Goal: Task Accomplishment & Management: Manage account settings

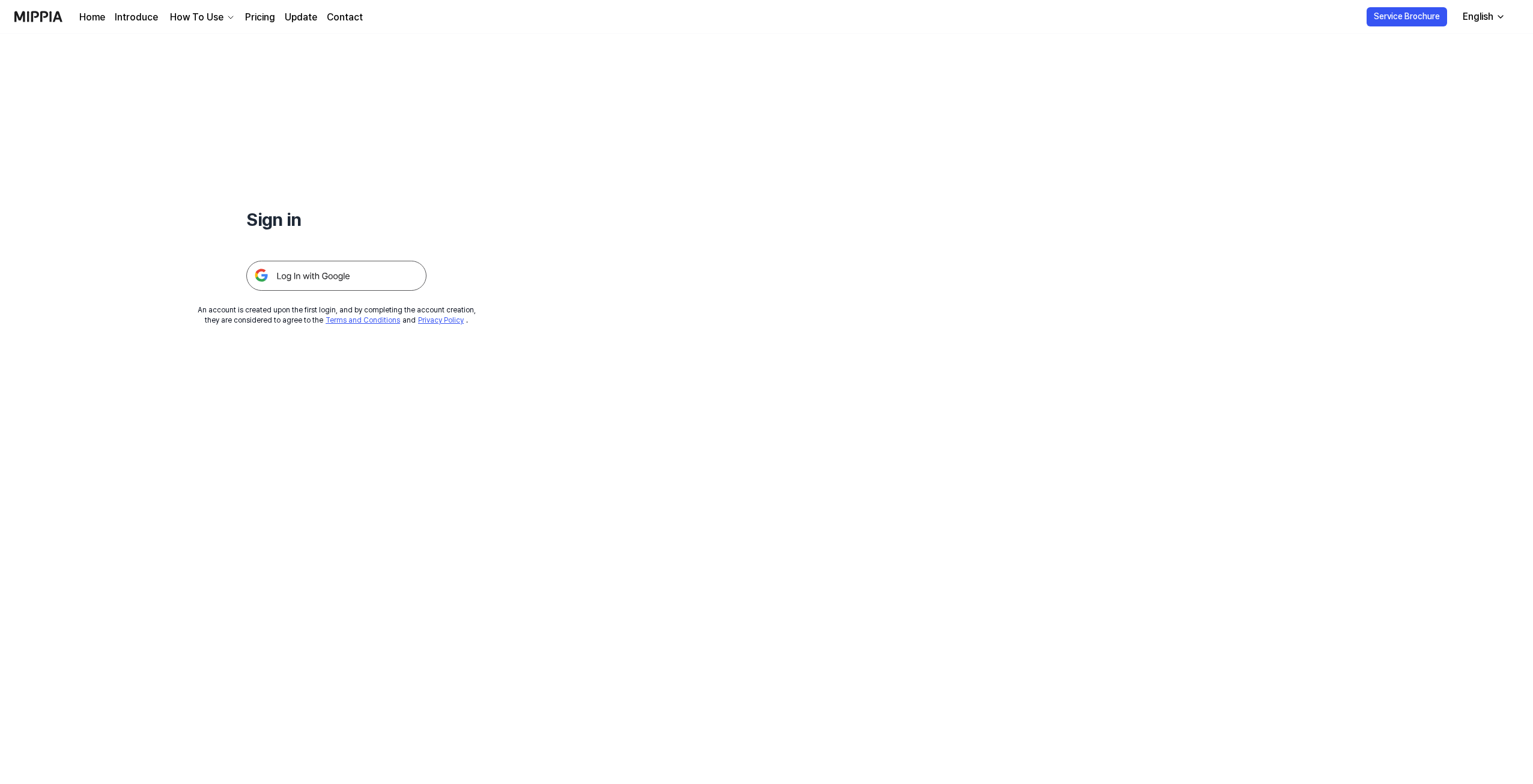
click at [354, 277] on img at bounding box center [336, 275] width 180 height 30
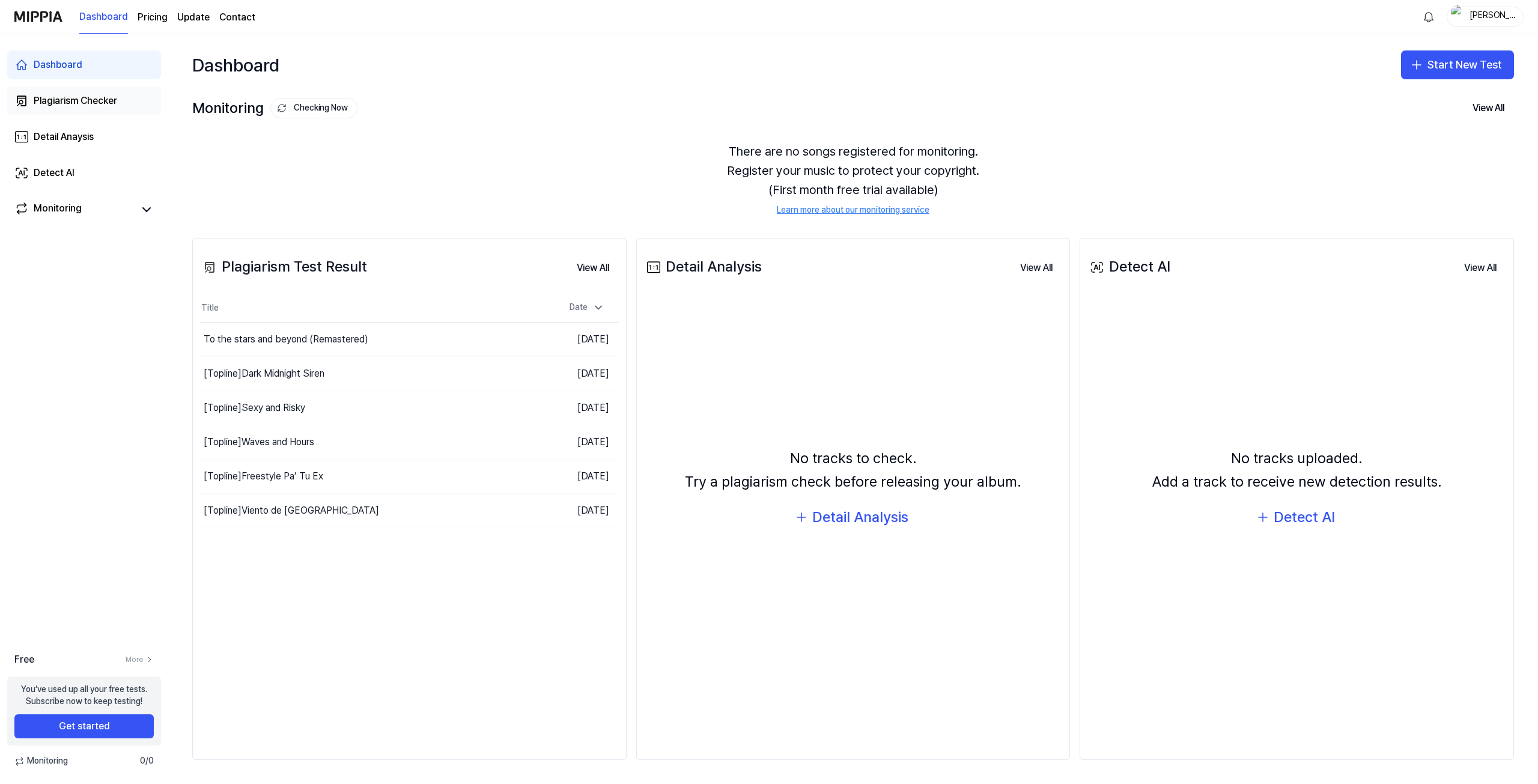
click at [74, 105] on div "Plagiarism Checker" at bounding box center [76, 100] width 84 height 14
click at [152, 14] on page\) "Pricing" at bounding box center [153, 17] width 30 height 14
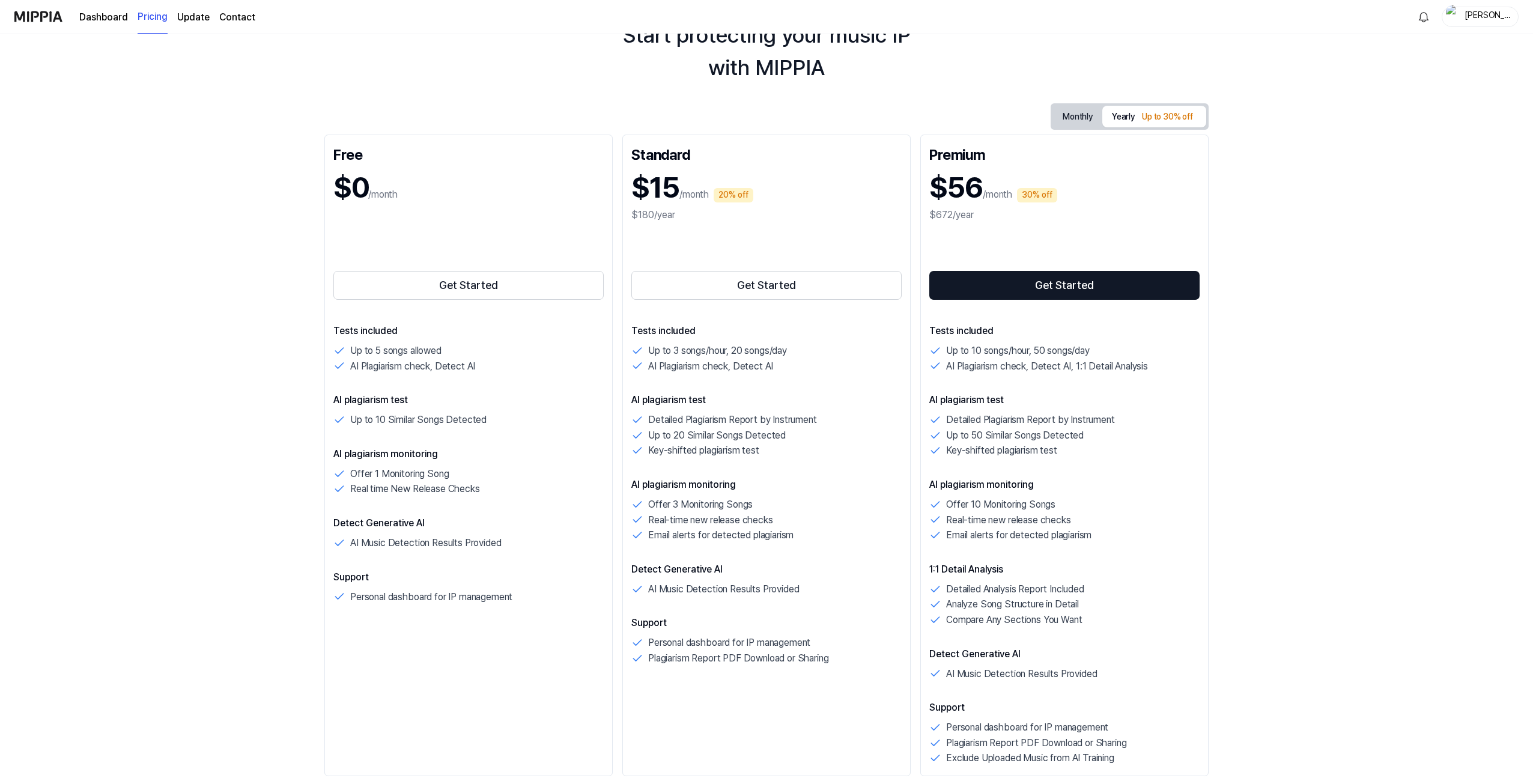
scroll to position [100, 0]
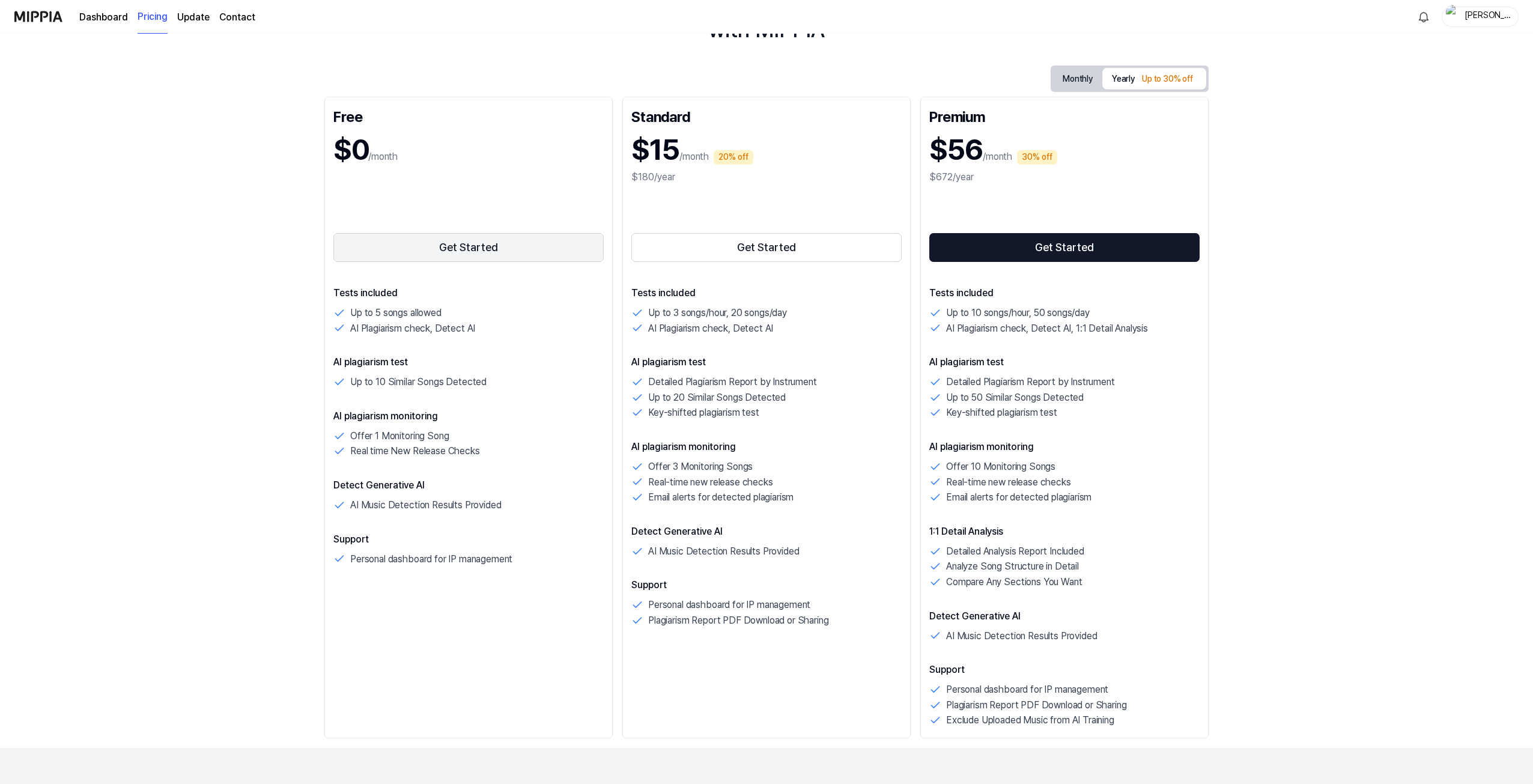
click at [464, 250] on button "Get Started" at bounding box center [468, 247] width 270 height 29
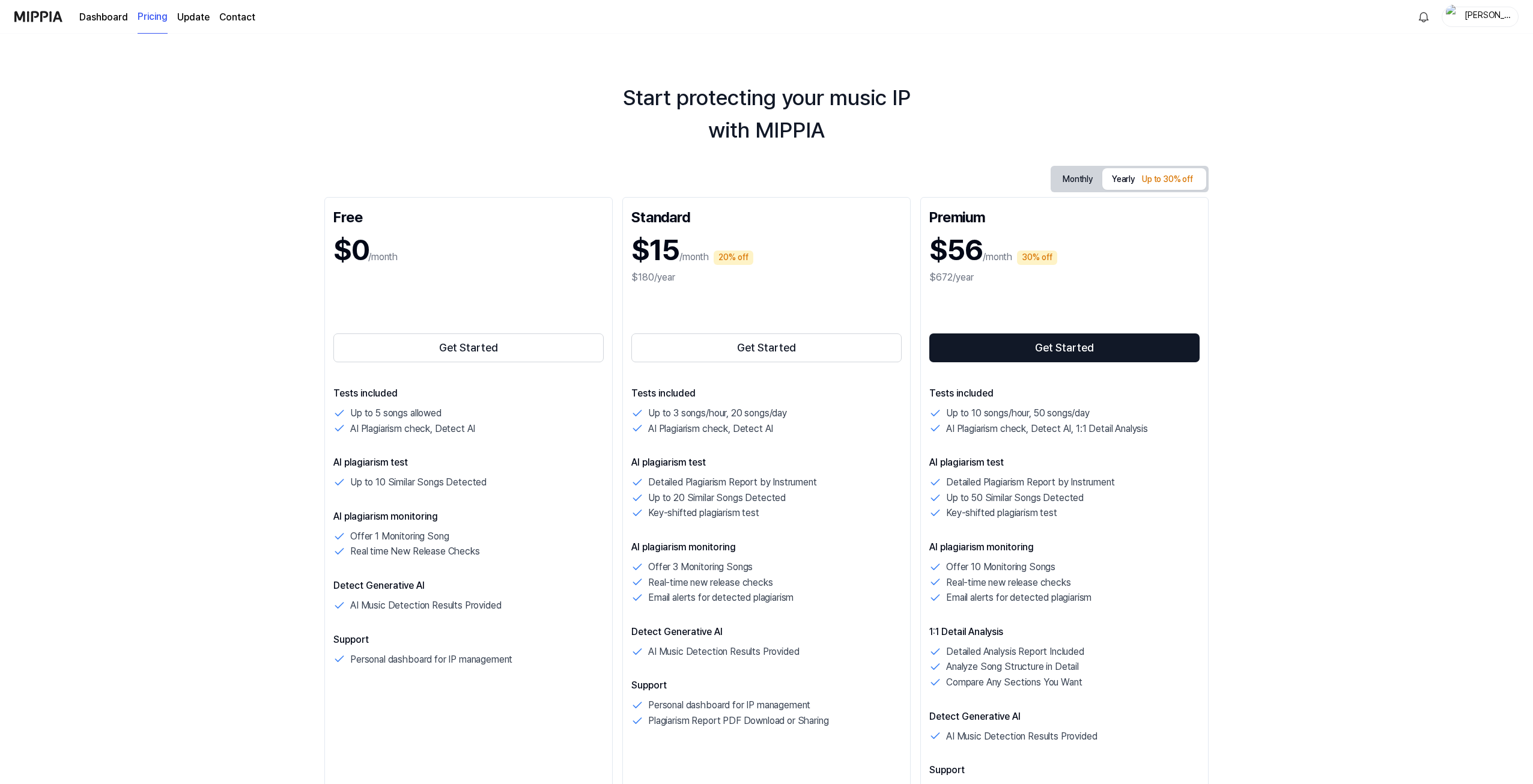
click at [27, 23] on img at bounding box center [38, 17] width 48 height 33
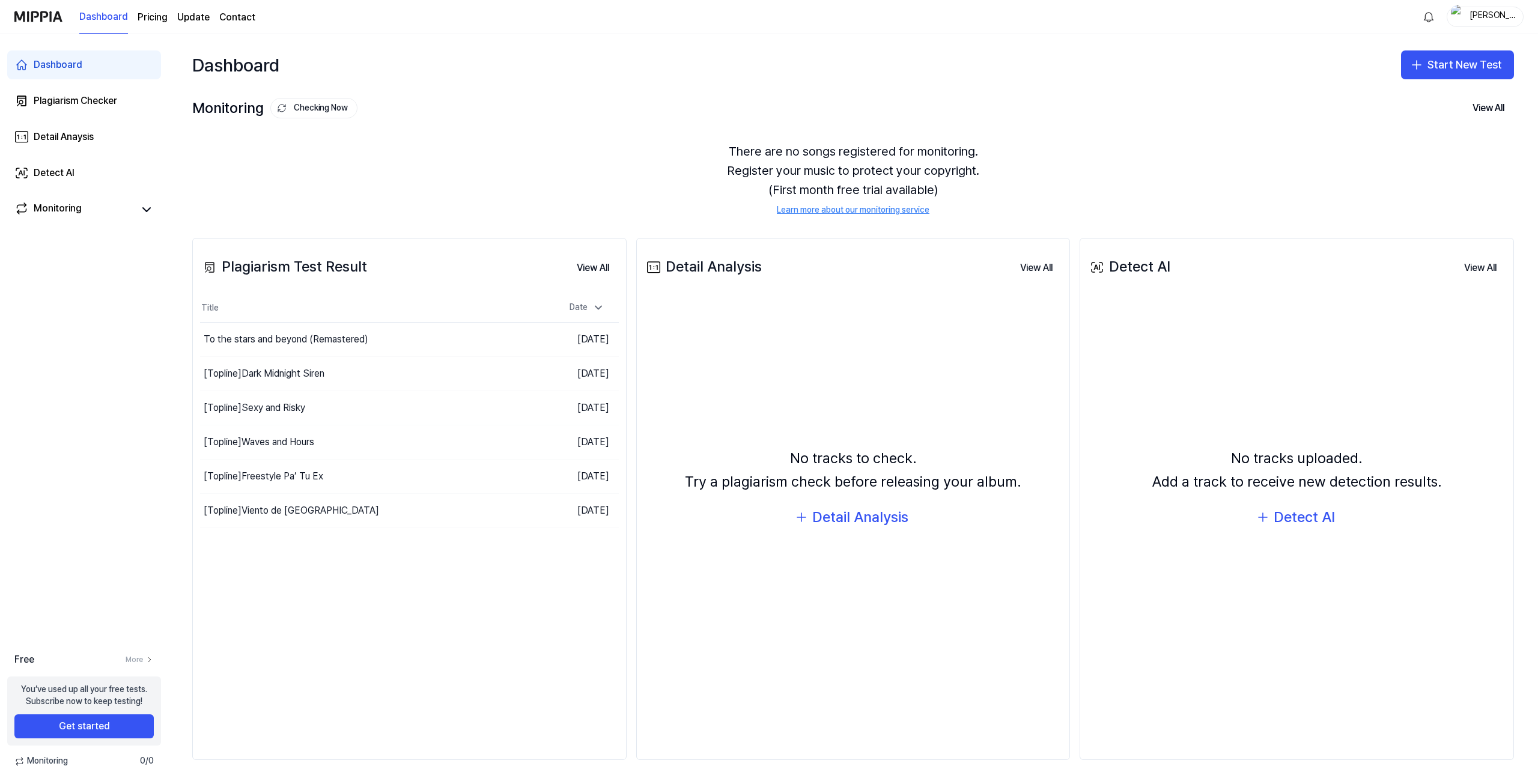
click at [844, 207] on link "Learn more about our monitoring service" at bounding box center [853, 210] width 153 height 12
click at [157, 18] on page\) "Pricing" at bounding box center [153, 17] width 30 height 14
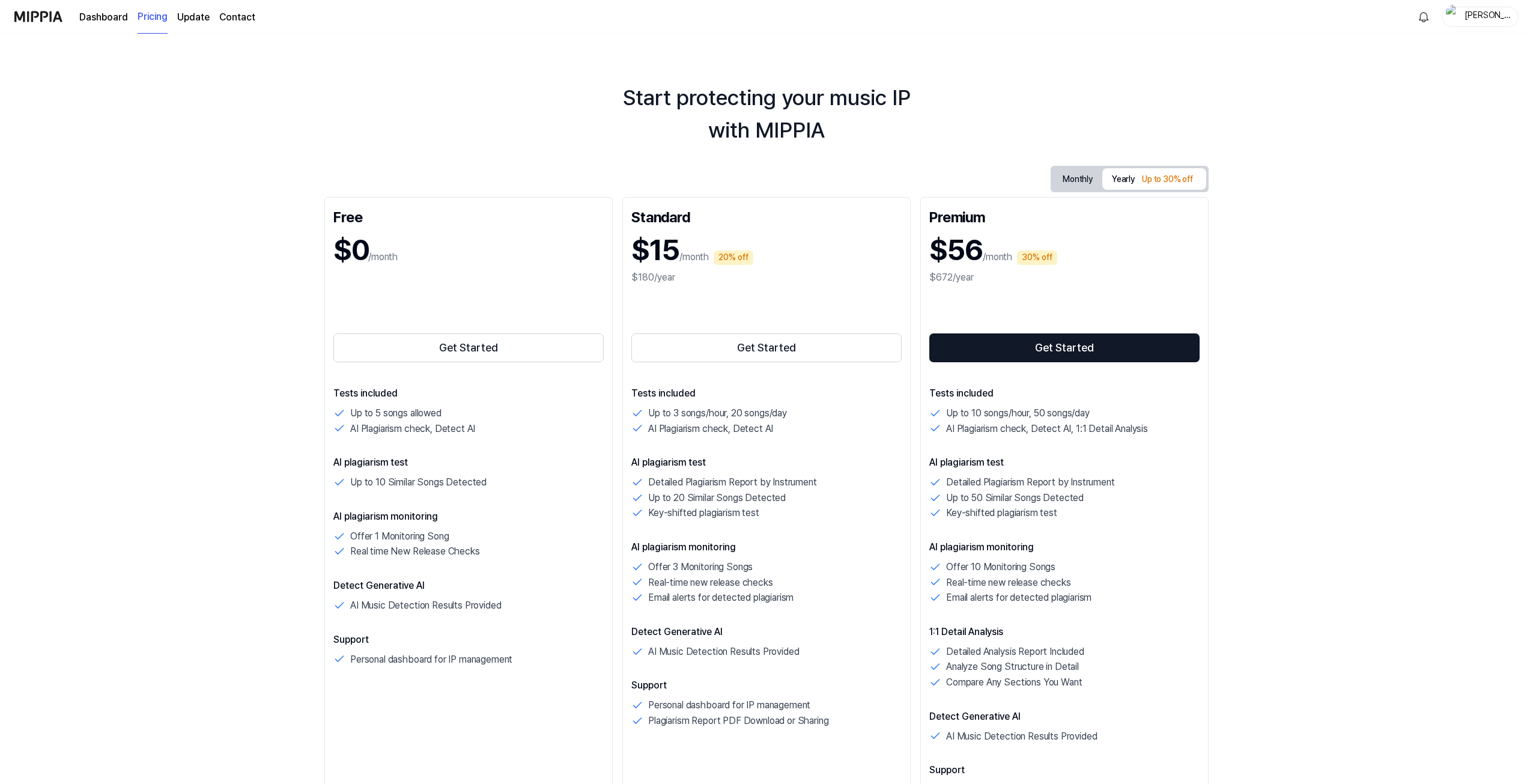
click at [1058, 183] on button "Monthly" at bounding box center [1078, 179] width 49 height 18
click at [741, 355] on button "Get Started" at bounding box center [766, 347] width 270 height 29
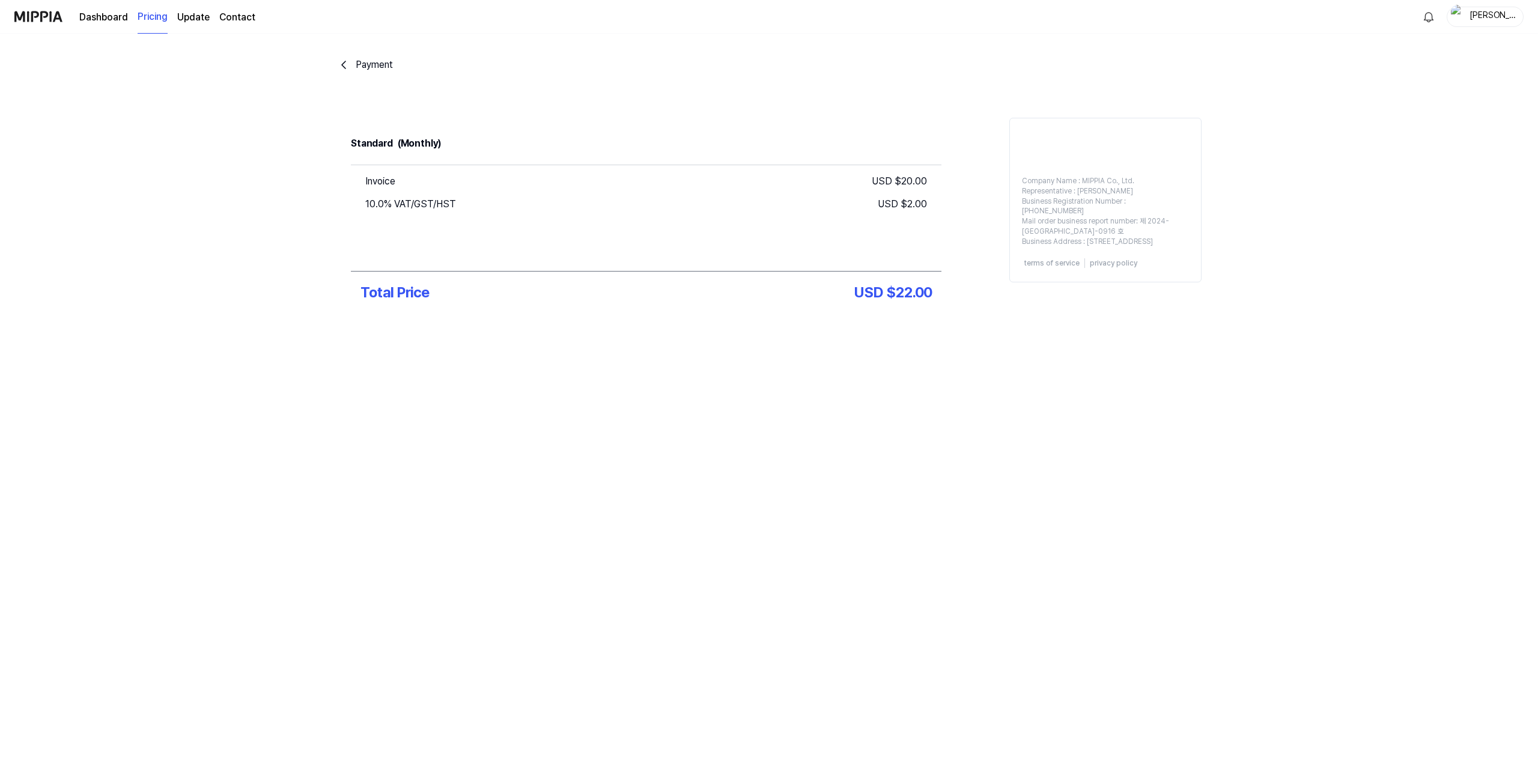
click at [349, 61] on icon "go back" at bounding box center [343, 65] width 14 height 14
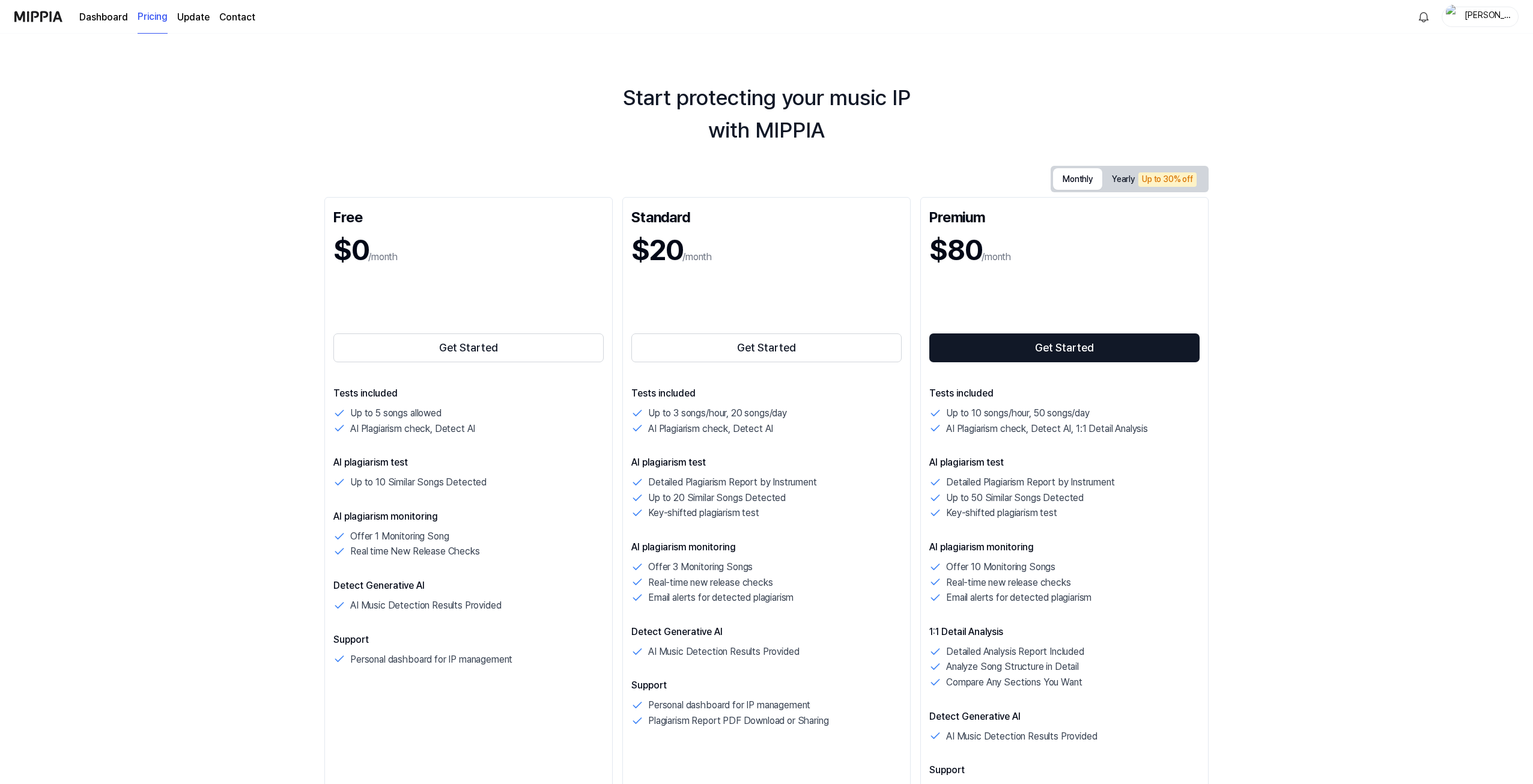
click at [1062, 184] on button "Monthly" at bounding box center [1078, 178] width 49 height 22
click at [1117, 181] on button "Yearly Up to 30% off" at bounding box center [1154, 179] width 104 height 21
click at [1074, 180] on button "Monthly" at bounding box center [1078, 178] width 49 height 22
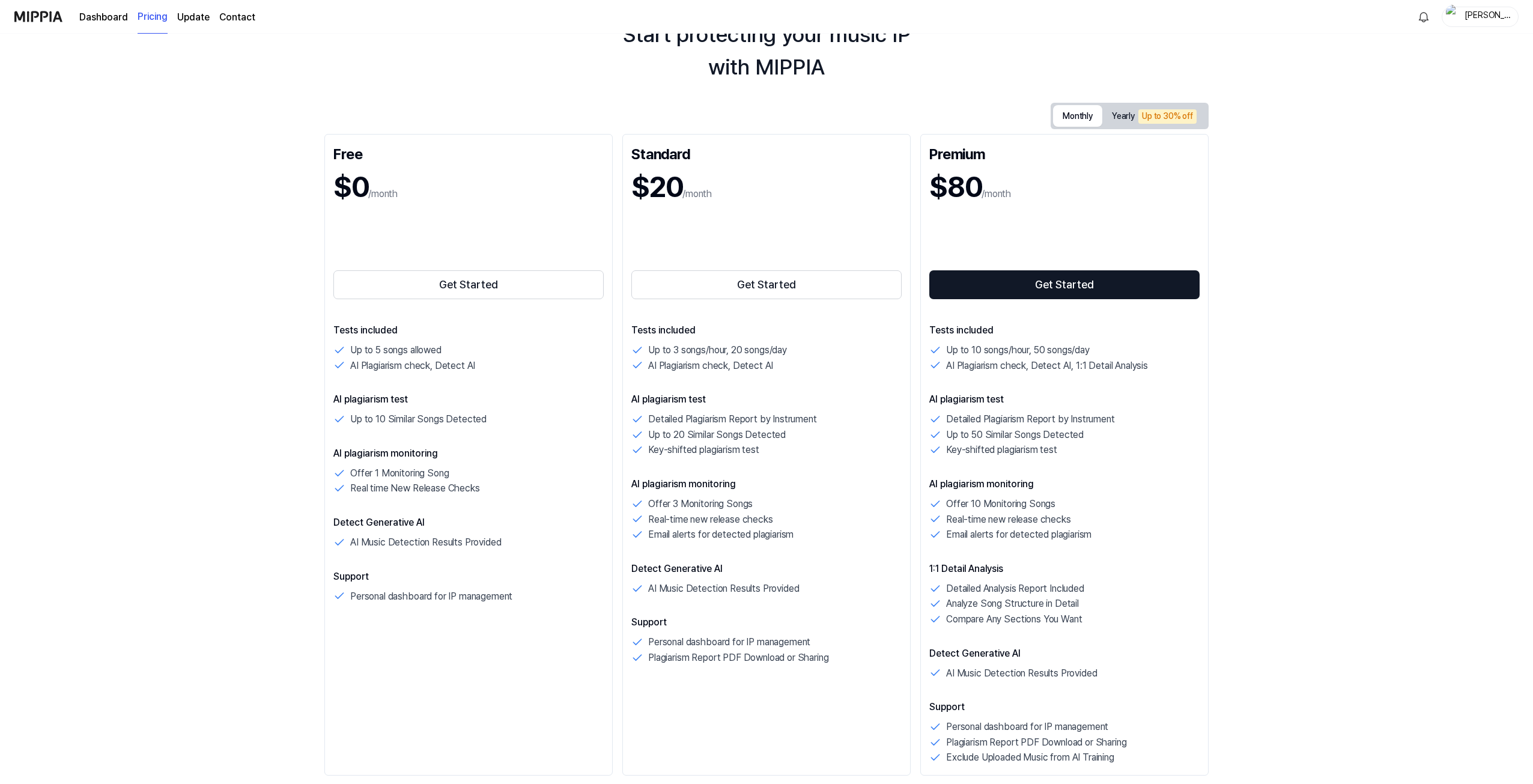
scroll to position [100, 0]
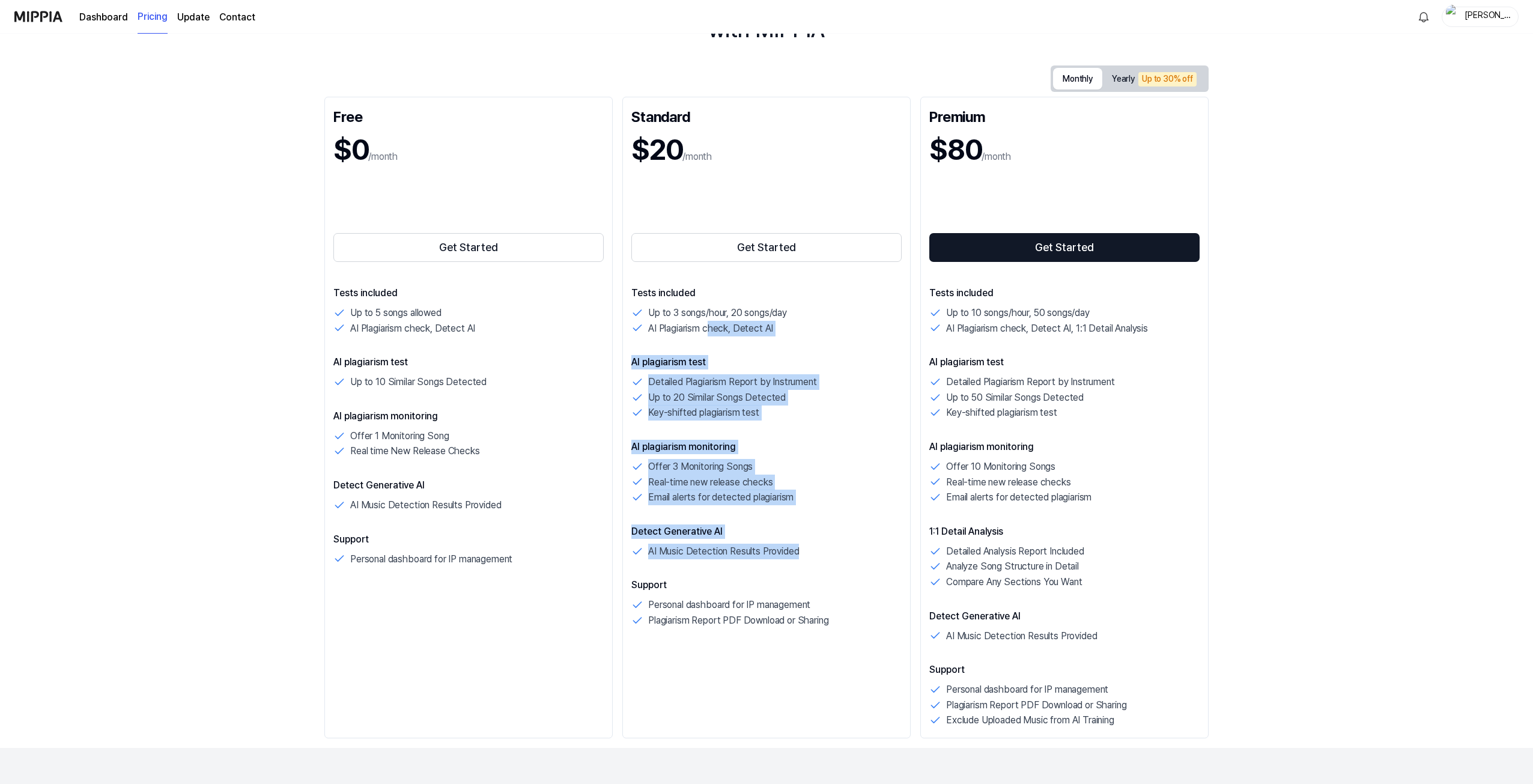
drag, startPoint x: 711, startPoint y: 320, endPoint x: 824, endPoint y: 553, distance: 259.0
click at [824, 553] on div "Tests included Up to 3 songs/hour, 20 songs/day AI Plagiarism check, Detect AI …" at bounding box center [766, 457] width 270 height 343
click at [824, 553] on div "AI Music Detection Results Provided" at bounding box center [766, 551] width 270 height 15
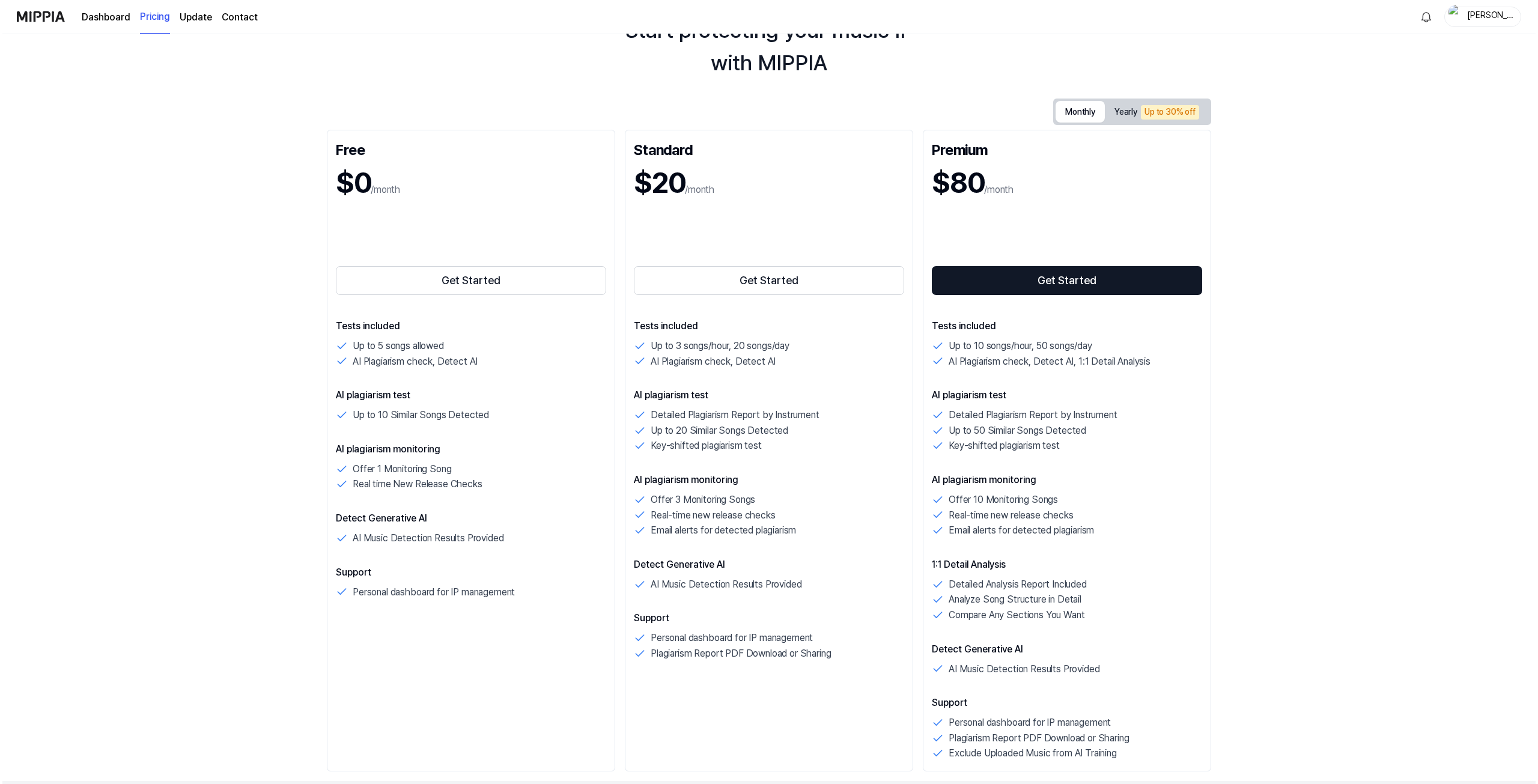
scroll to position [0, 0]
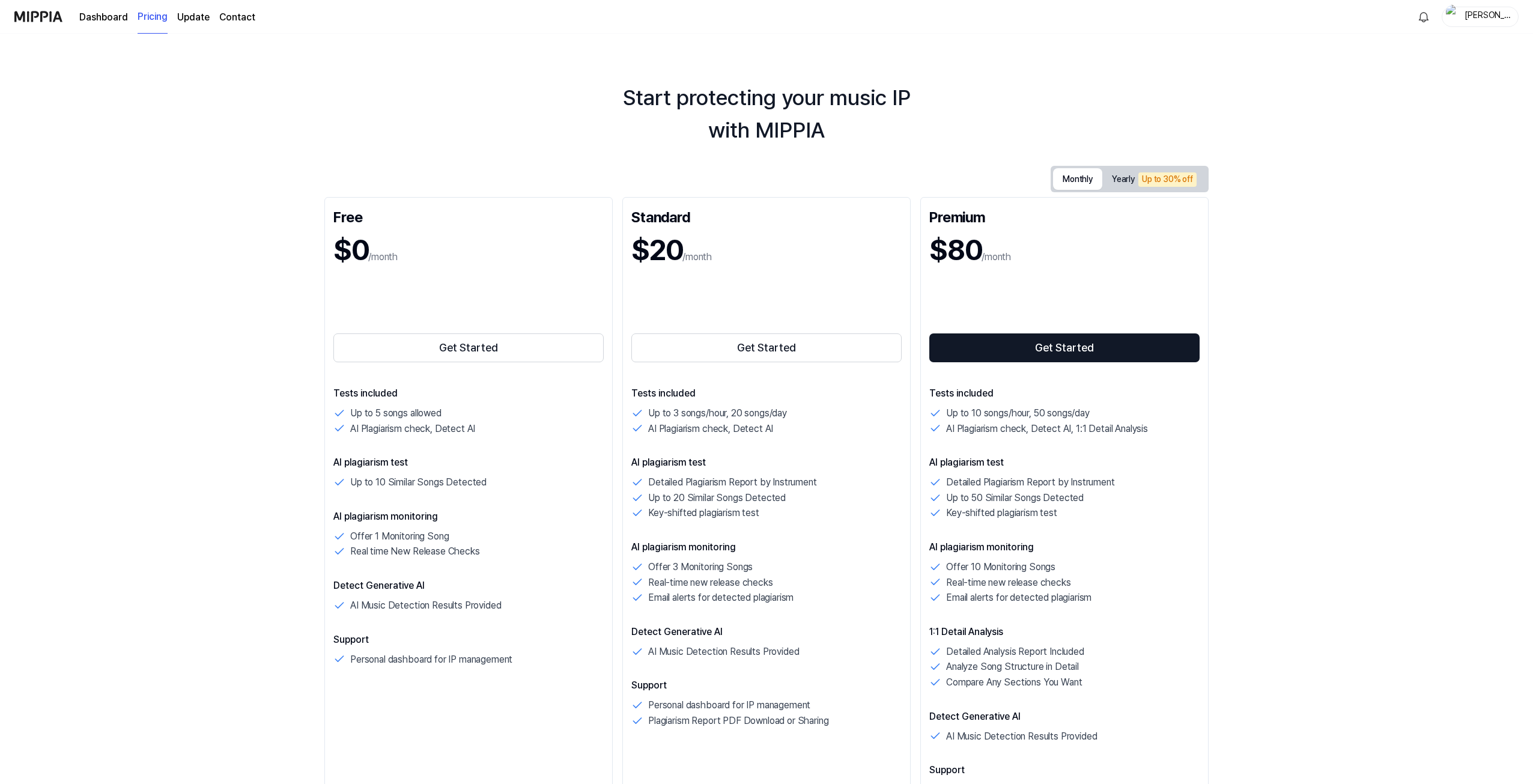
click at [117, 20] on link "Dashboard" at bounding box center [103, 17] width 49 height 14
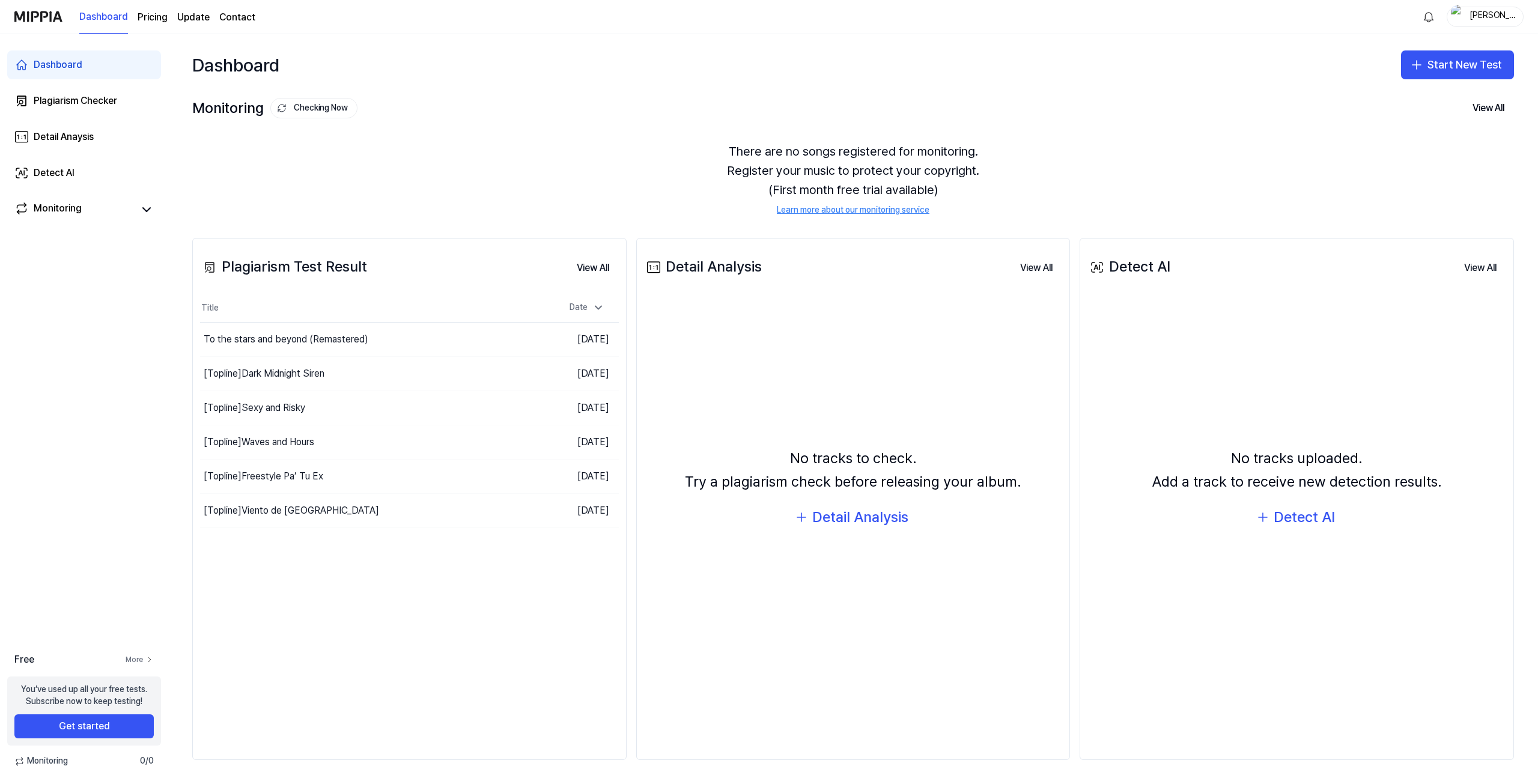
click at [140, 655] on link "More" at bounding box center [140, 660] width 28 height 10
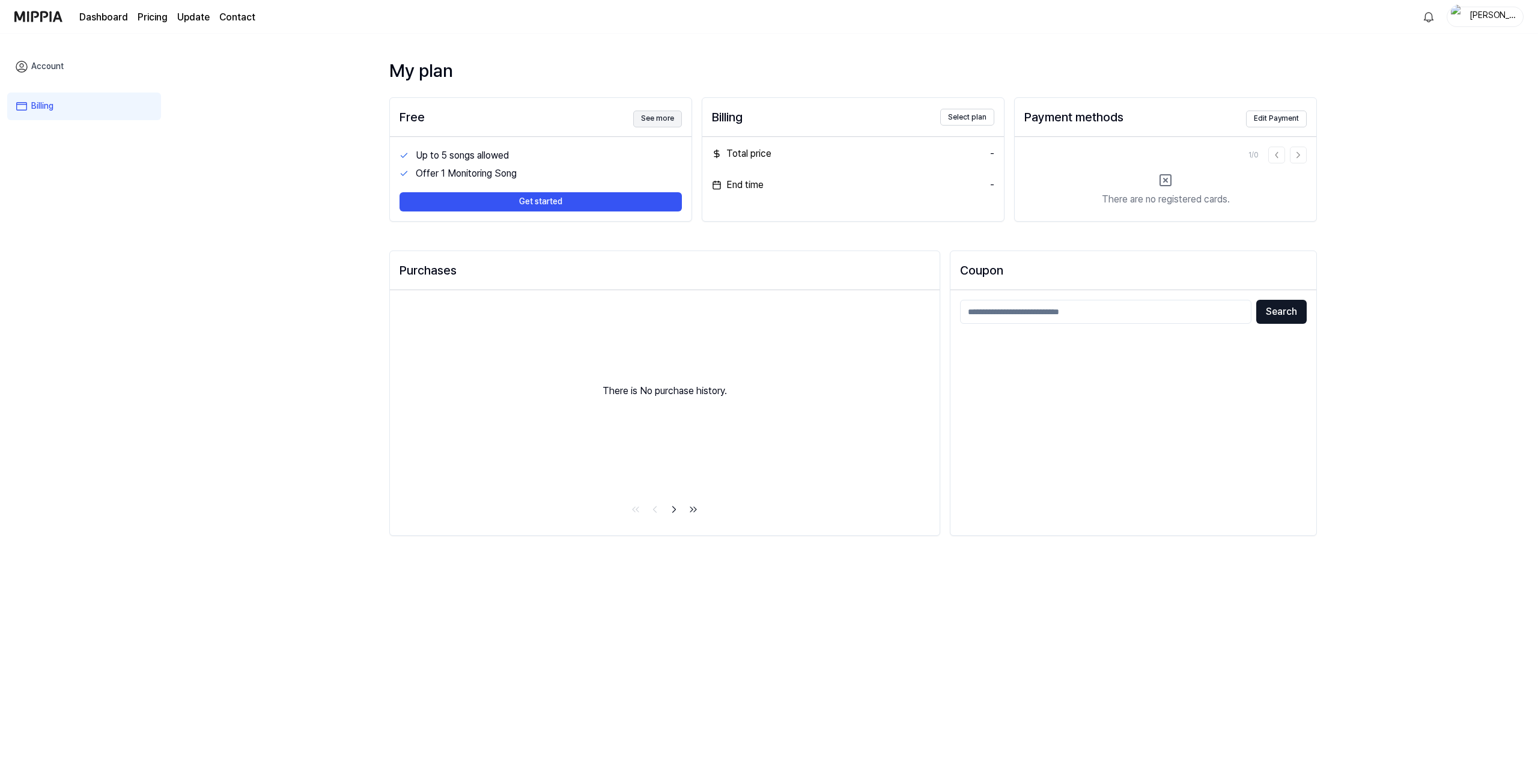
click at [667, 116] on button "See more" at bounding box center [657, 119] width 49 height 17
click at [500, 196] on button "Get started" at bounding box center [540, 202] width 282 height 19
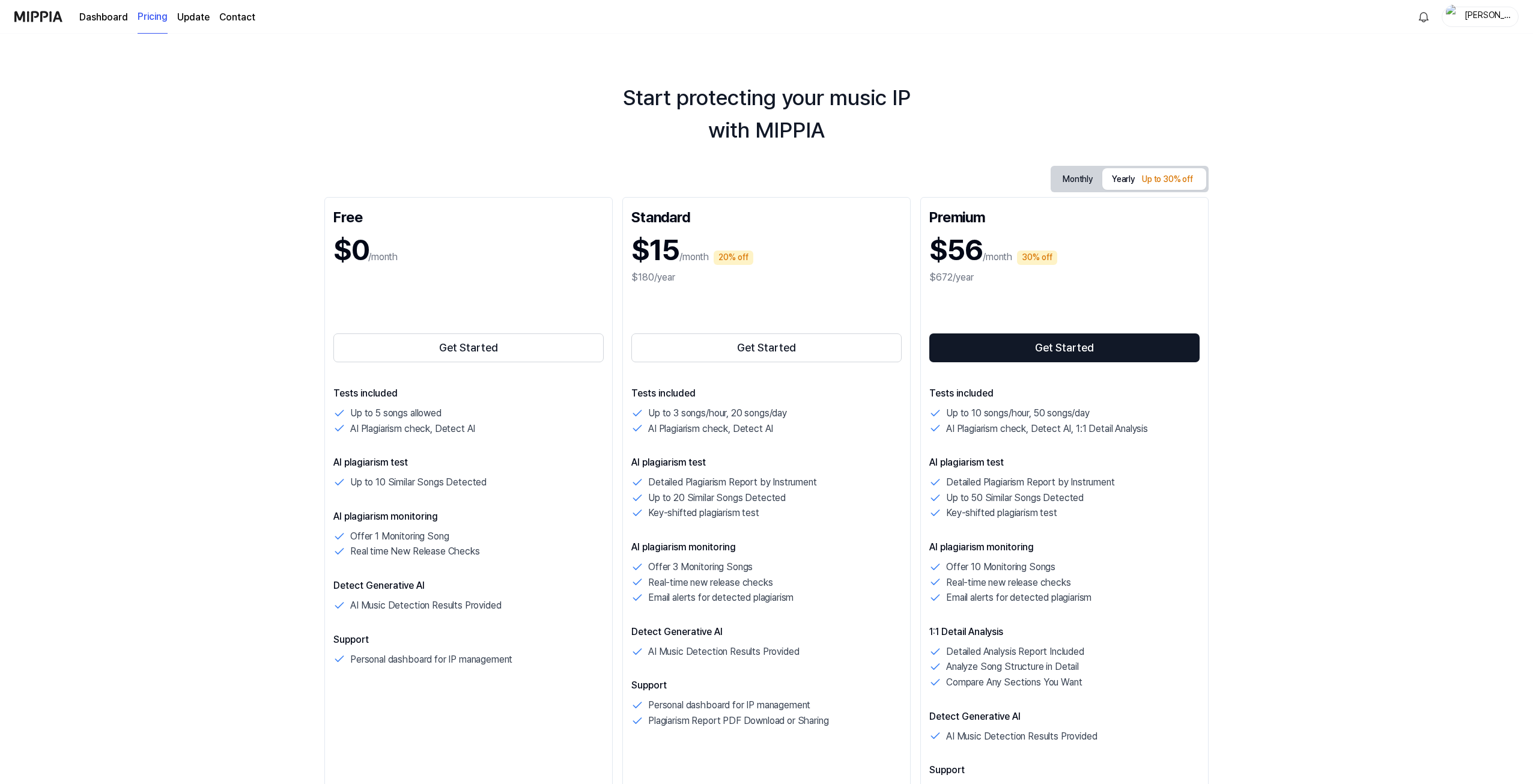
click at [1493, 21] on div "Robert" at bounding box center [1487, 16] width 47 height 13
click at [1415, 82] on link "Account" at bounding box center [1442, 87] width 138 height 12
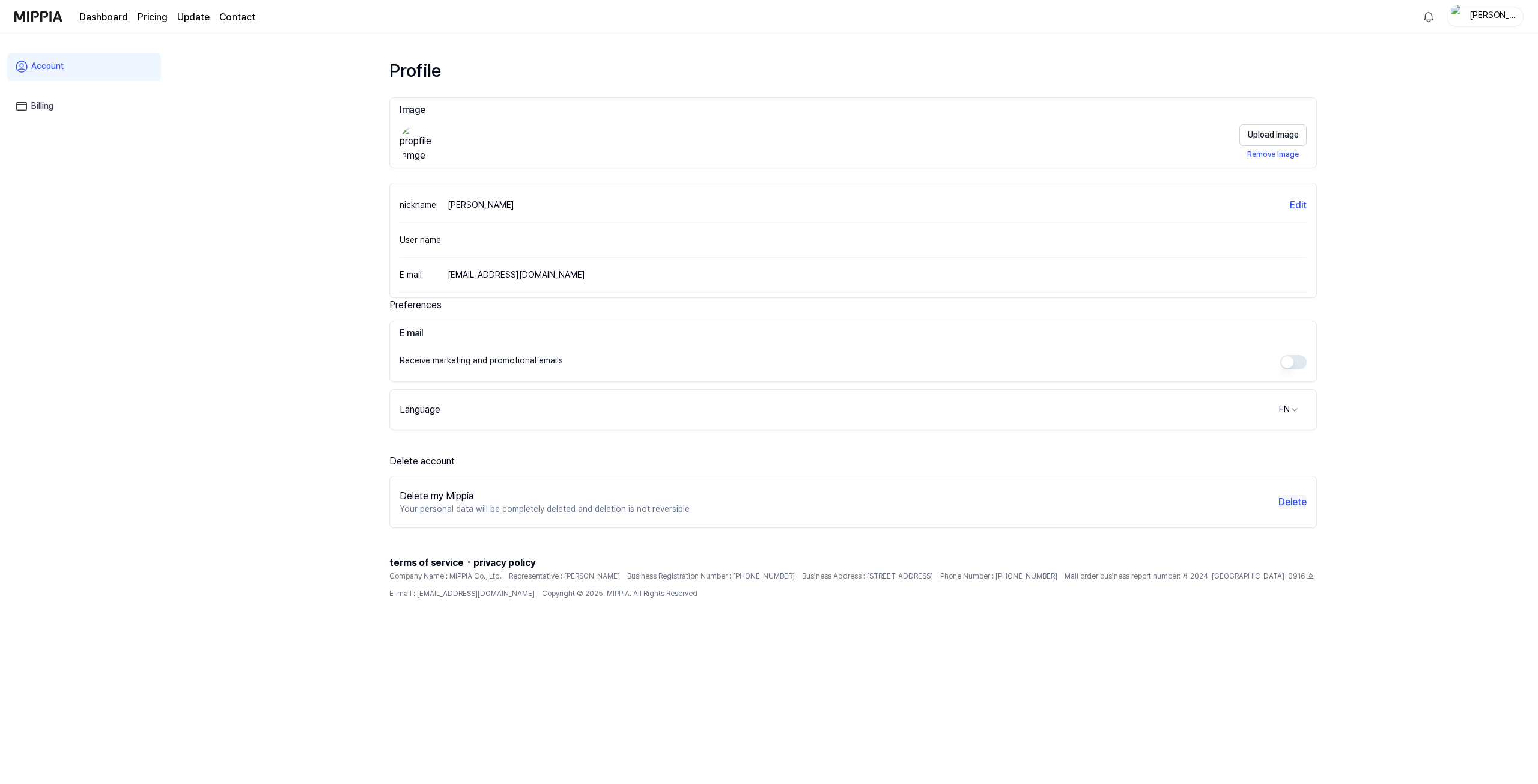
click at [1299, 499] on button "Delete" at bounding box center [1293, 502] width 28 height 14
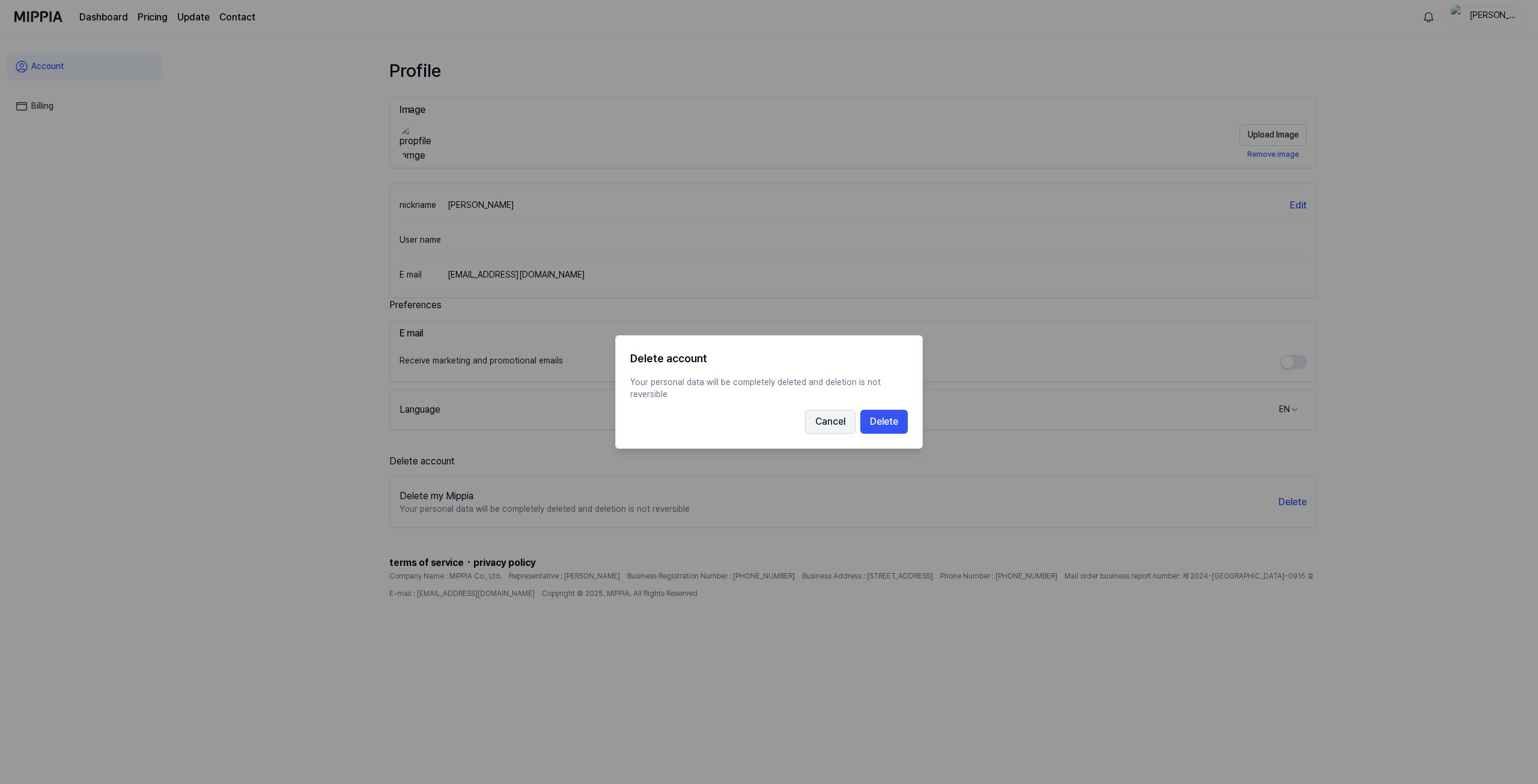
click at [811, 424] on button "Cancel" at bounding box center [831, 421] width 50 height 24
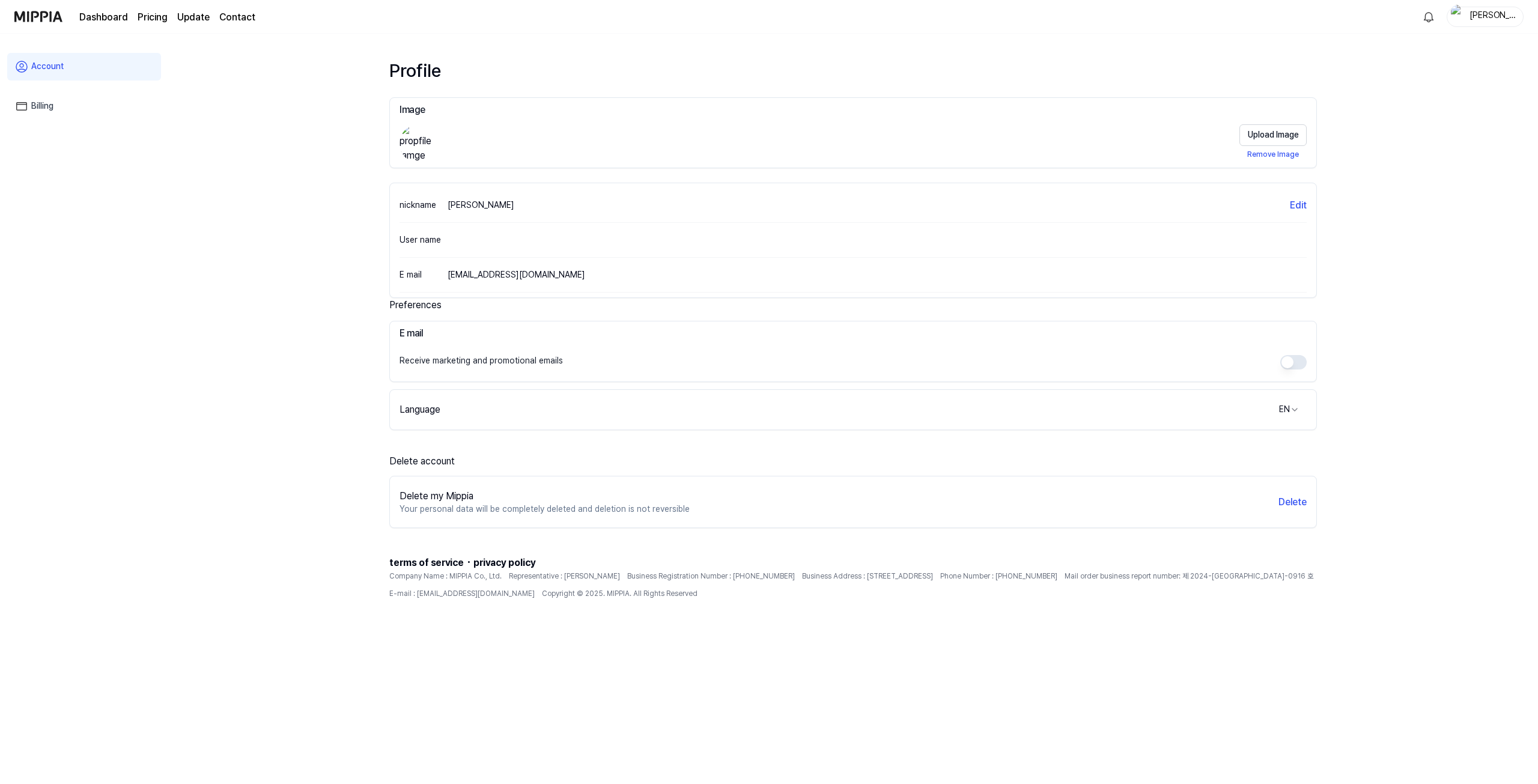
click at [25, 7] on img at bounding box center [38, 17] width 48 height 33
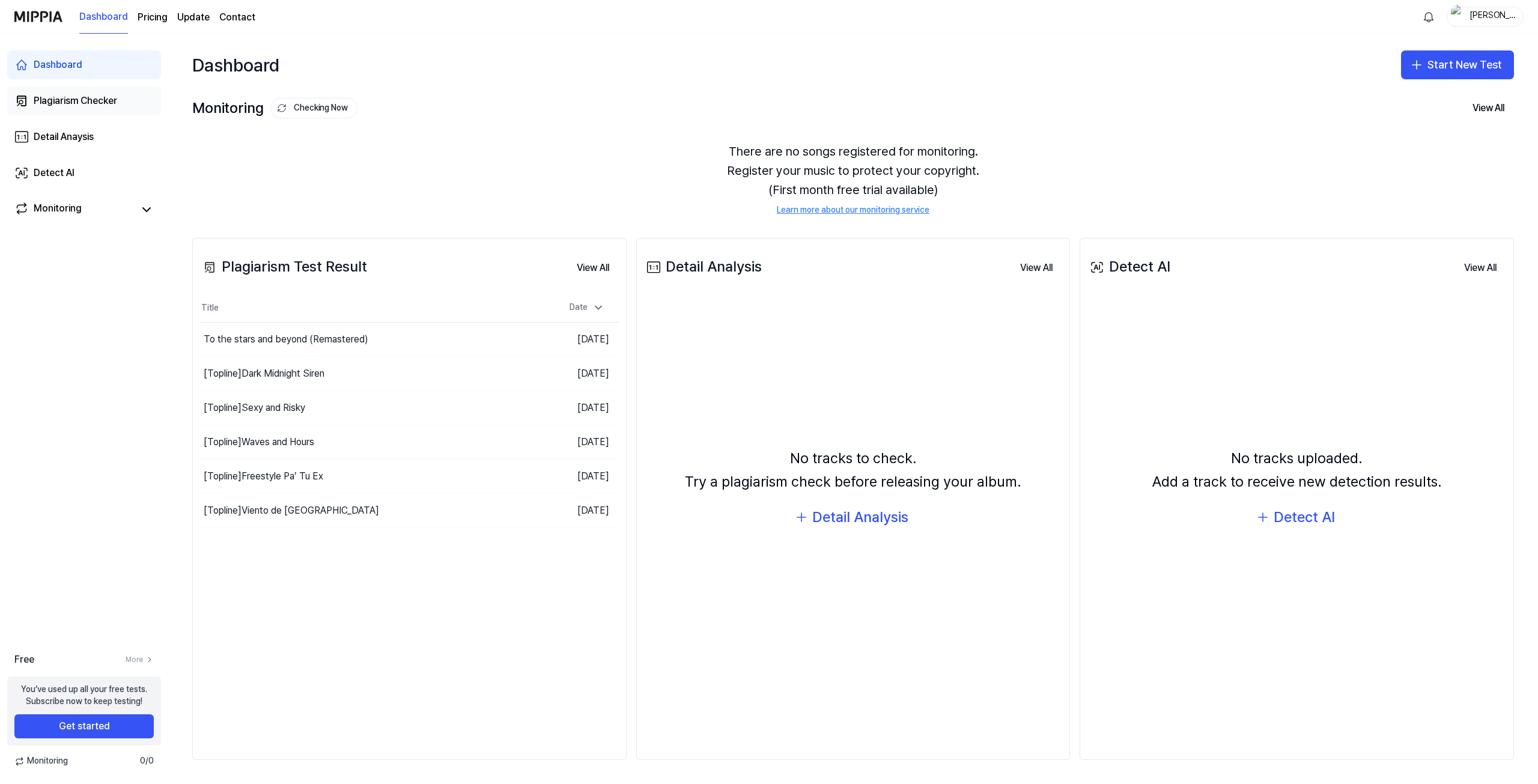
click at [87, 111] on link "Plagiarism Checker" at bounding box center [84, 101] width 154 height 29
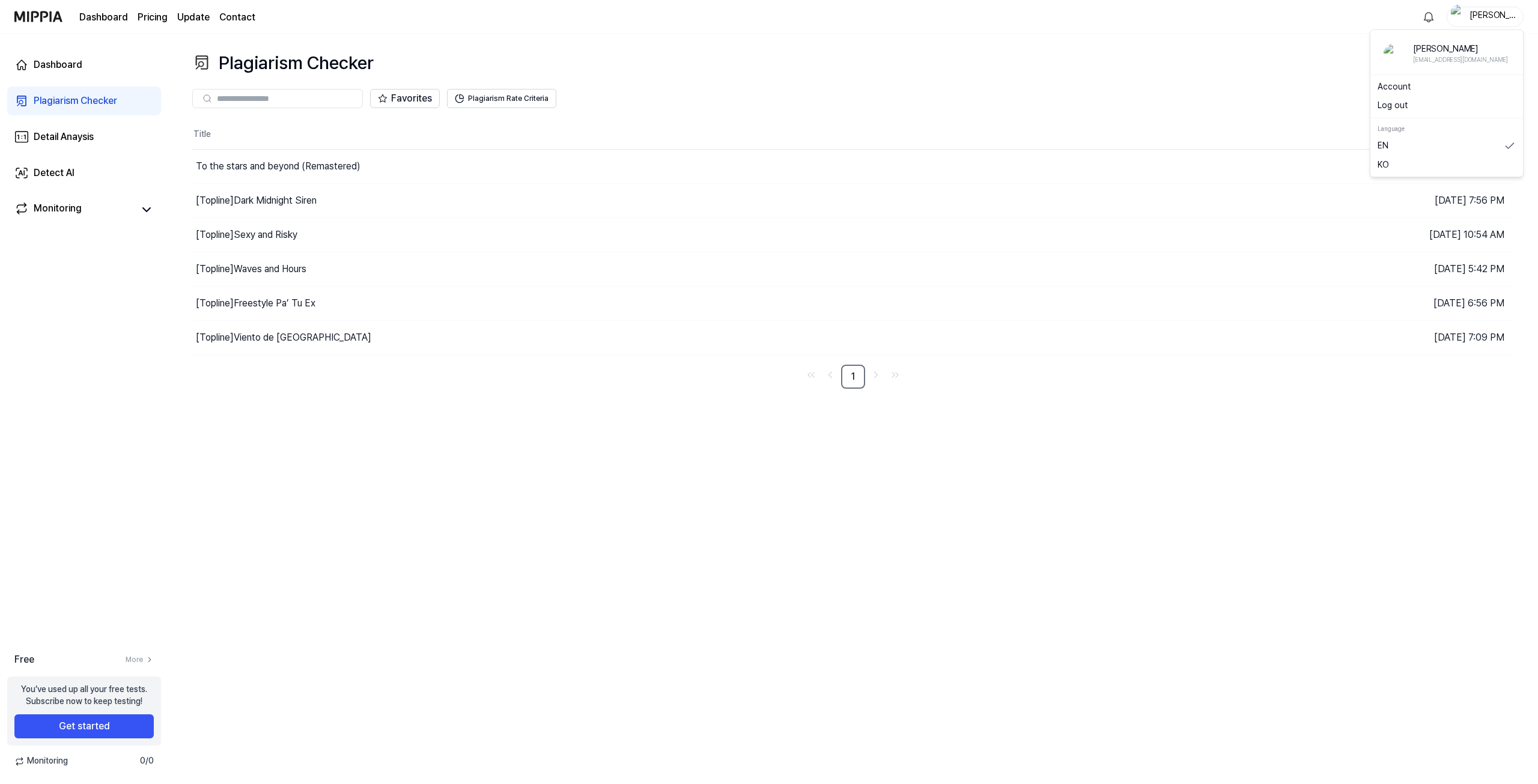
click at [1494, 17] on div "Robert" at bounding box center [1492, 16] width 47 height 13
click at [1419, 89] on link "Account" at bounding box center [1446, 87] width 138 height 12
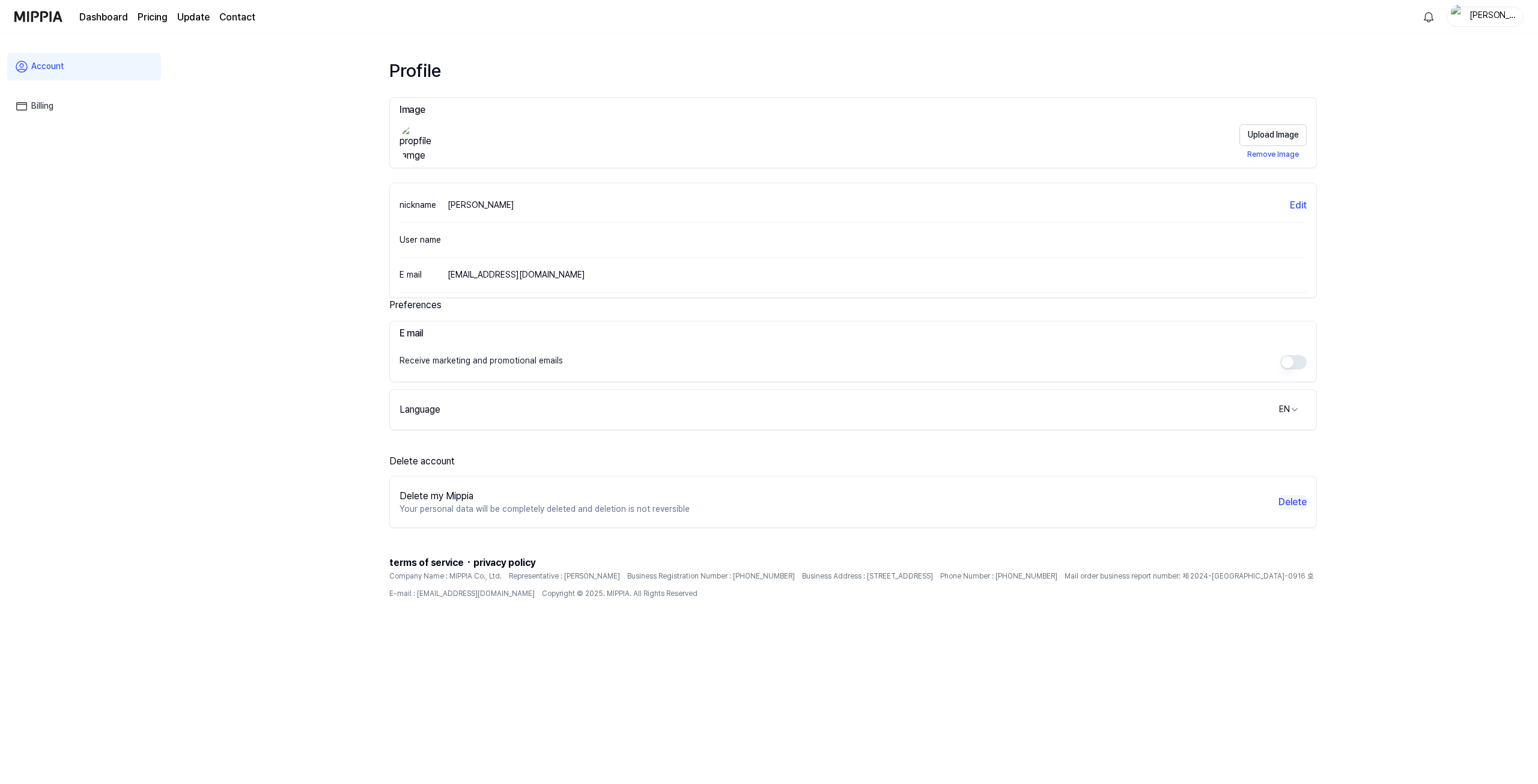
click at [1280, 501] on button "Delete" at bounding box center [1293, 502] width 28 height 14
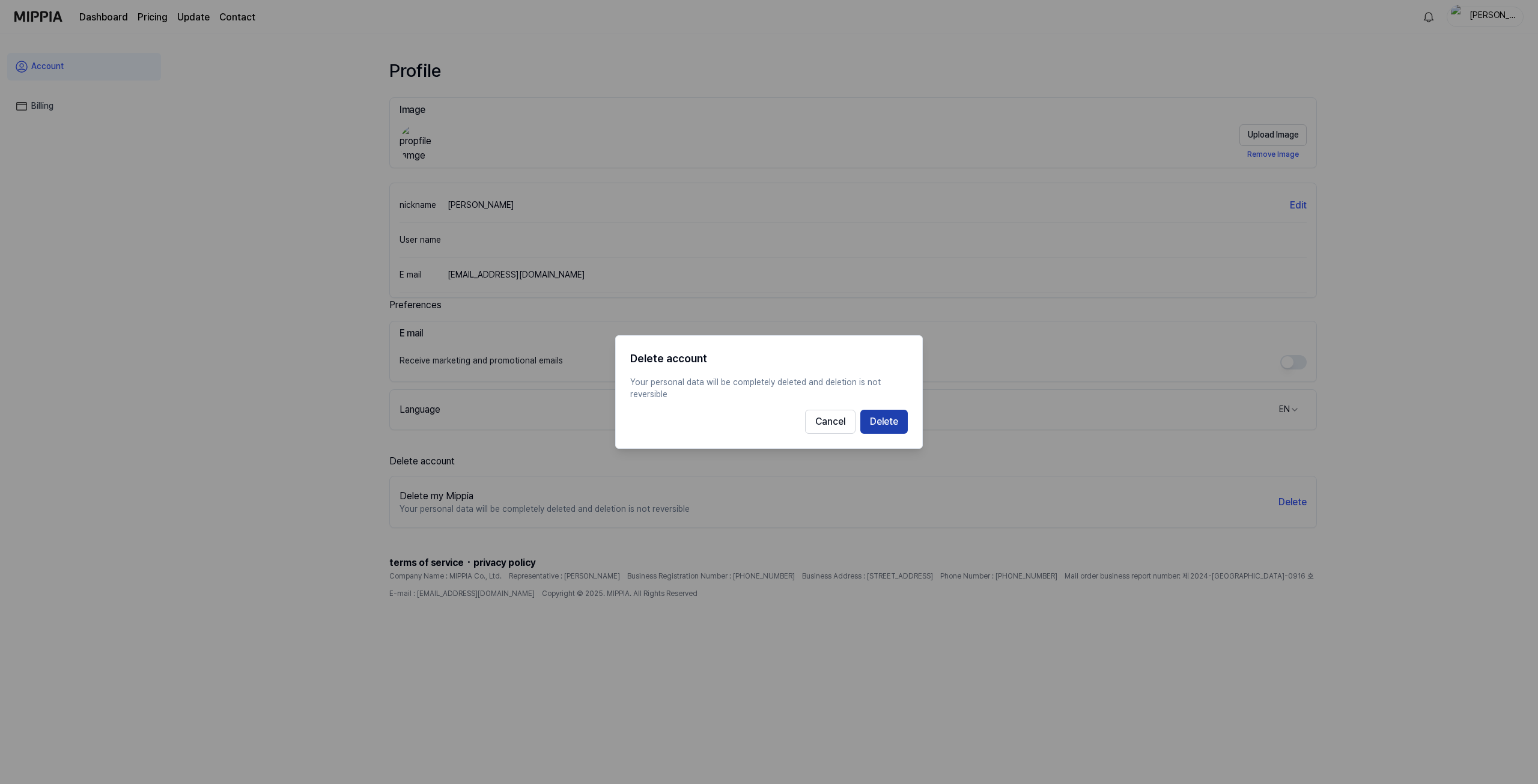
click at [891, 422] on button "Delete" at bounding box center [884, 421] width 47 height 24
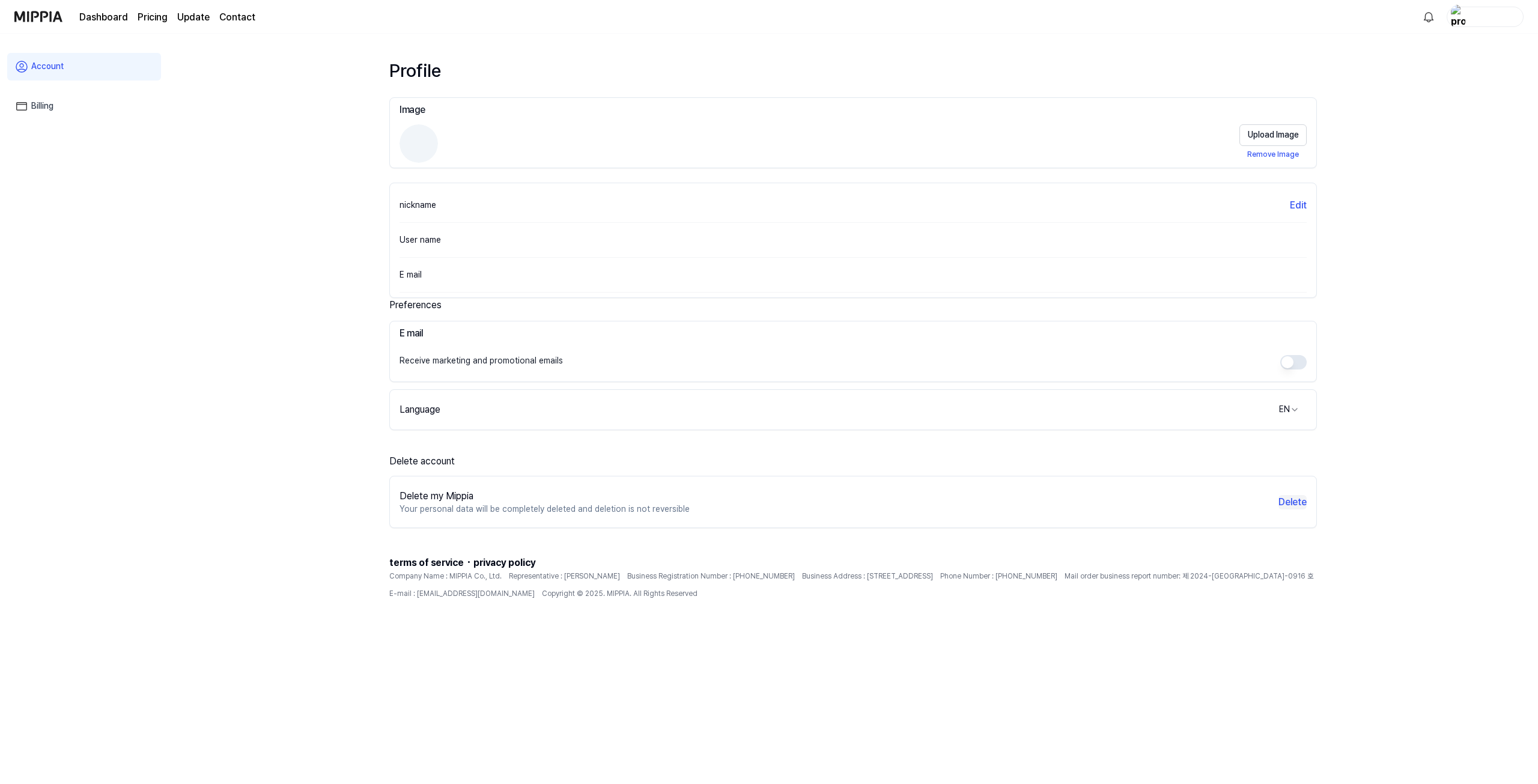
click at [1285, 503] on button "Delete" at bounding box center [1293, 502] width 28 height 14
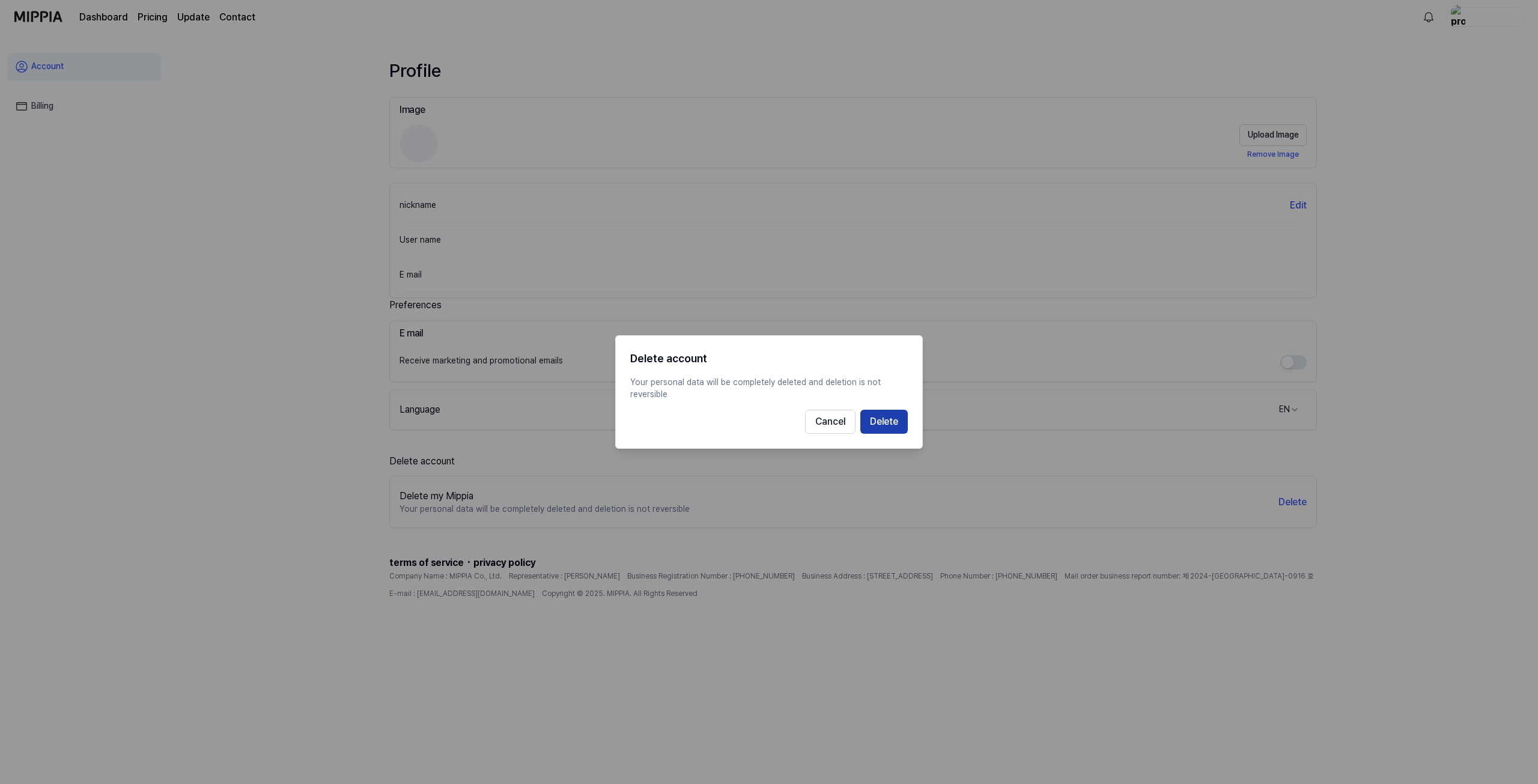
click at [864, 422] on button "Delete" at bounding box center [884, 421] width 47 height 24
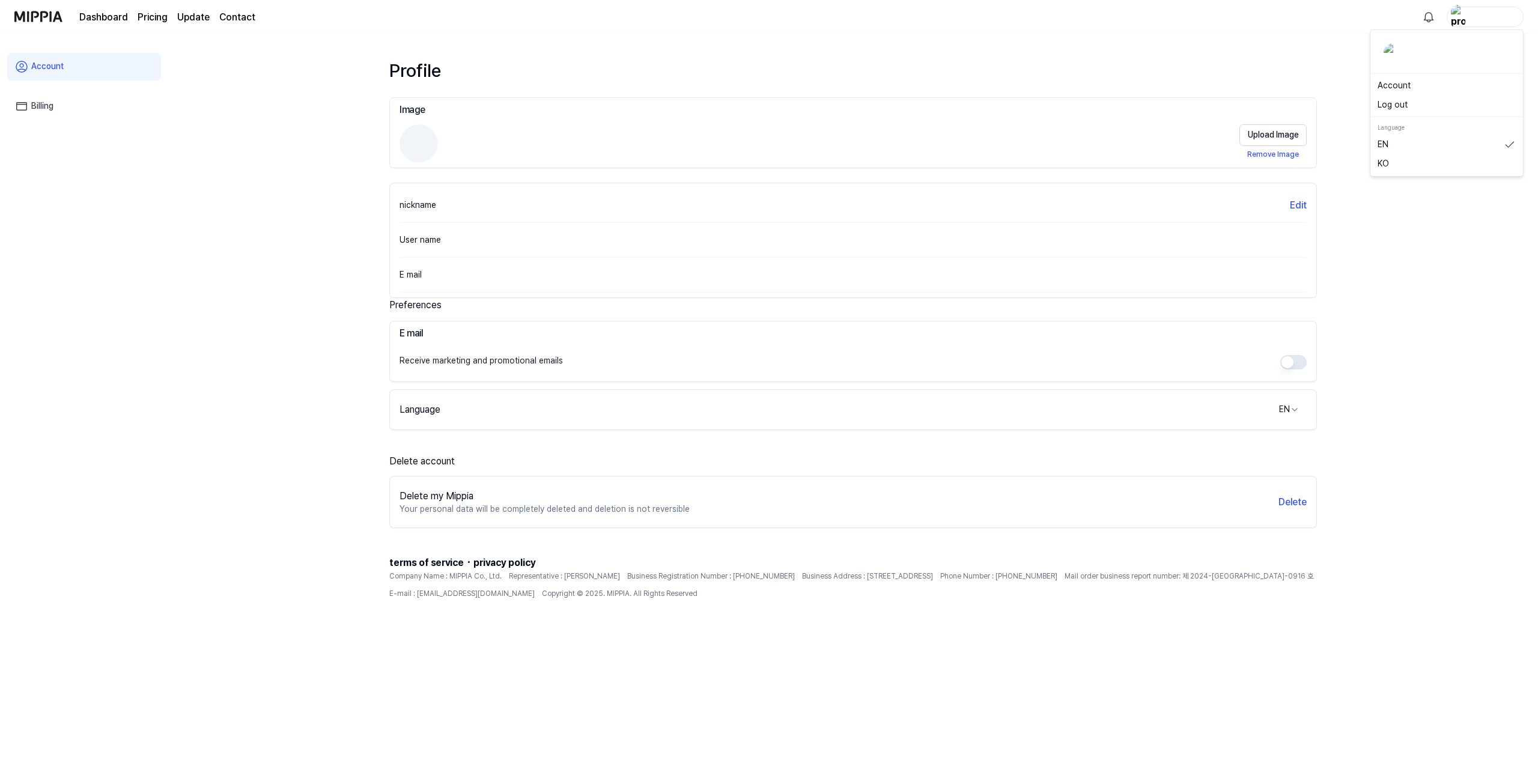
click at [1459, 13] on img "button" at bounding box center [1458, 17] width 14 height 24
click at [37, 23] on img at bounding box center [38, 17] width 48 height 33
